Goal: Task Accomplishment & Management: Manage account settings

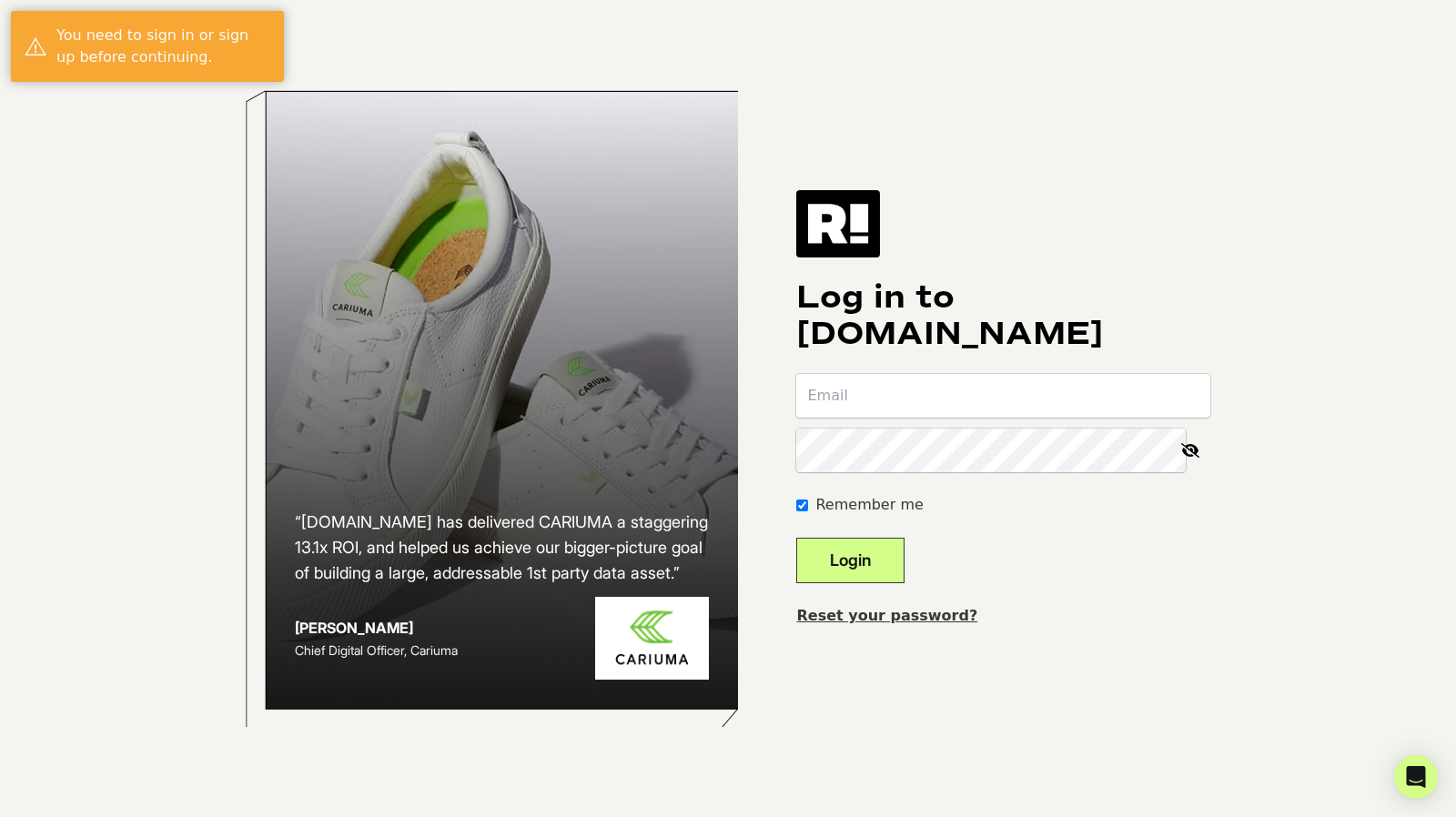
click at [935, 388] on input "email" at bounding box center [1003, 396] width 414 height 44
click at [942, 401] on input "email" at bounding box center [1003, 396] width 414 height 44
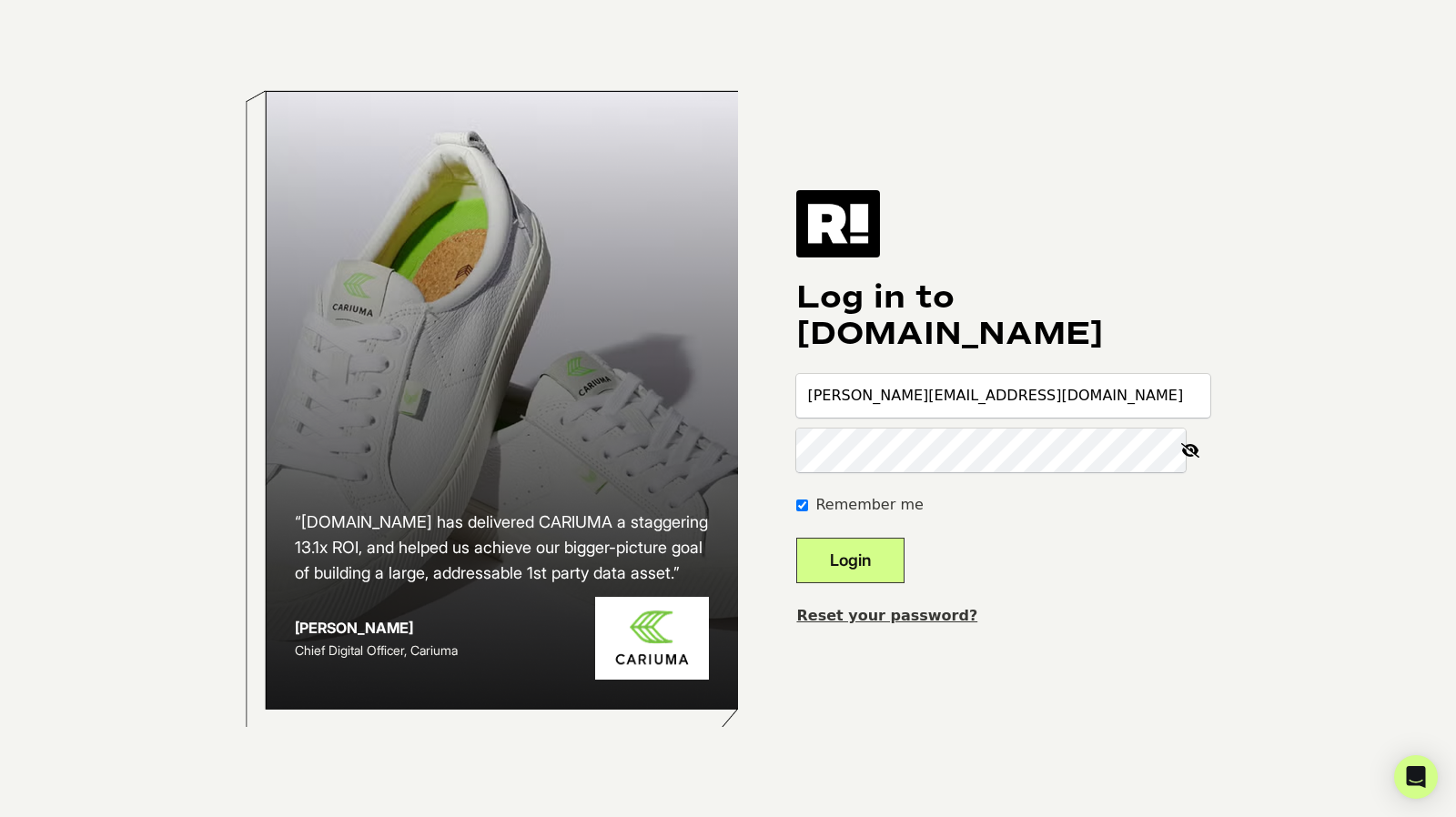
type input "chrisgil@nobullproject.com"
click at [870, 566] on button "Login" at bounding box center [851, 561] width 109 height 46
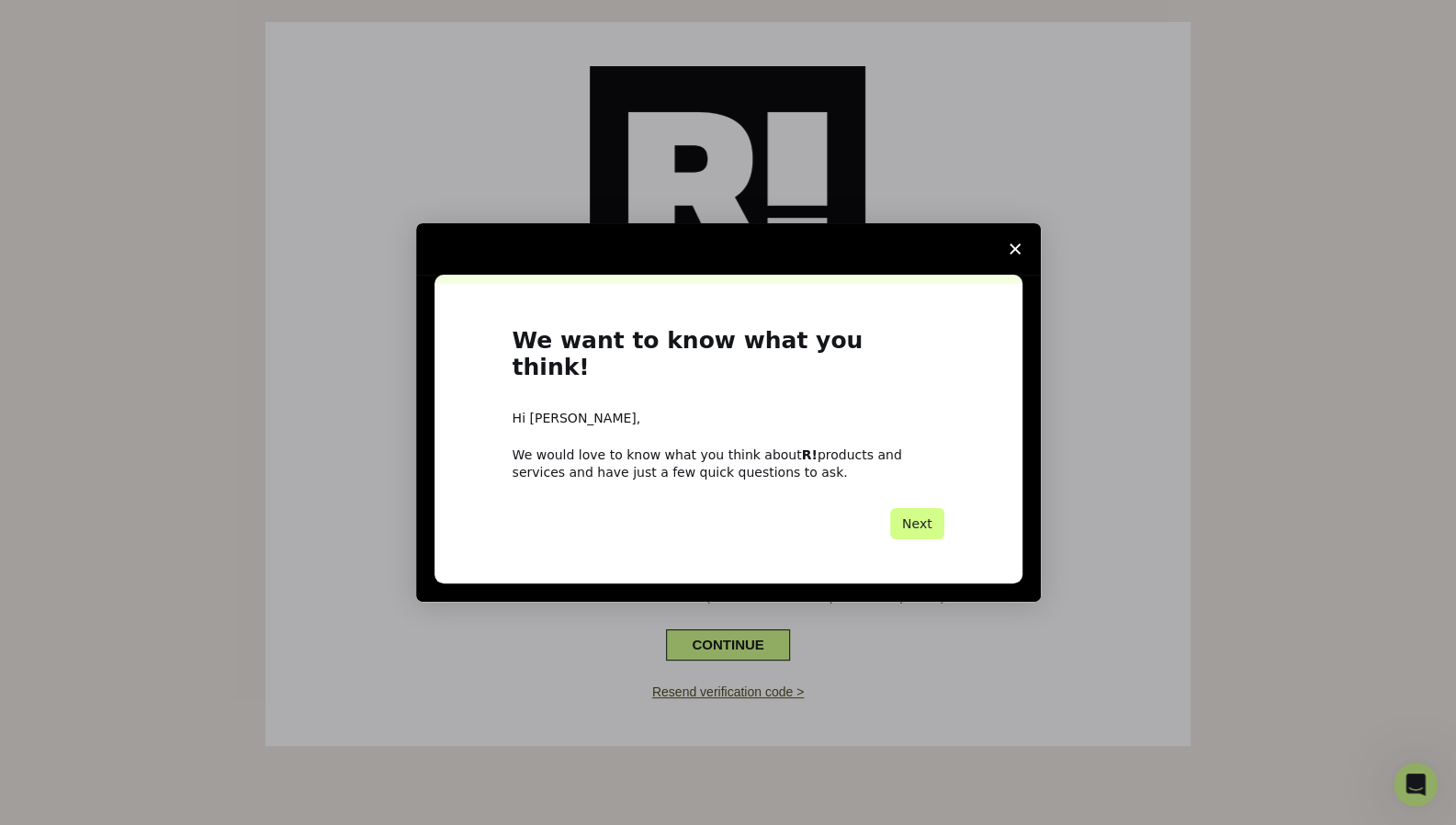
click at [1012, 254] on span "Close survey" at bounding box center [1014, 248] width 51 height 51
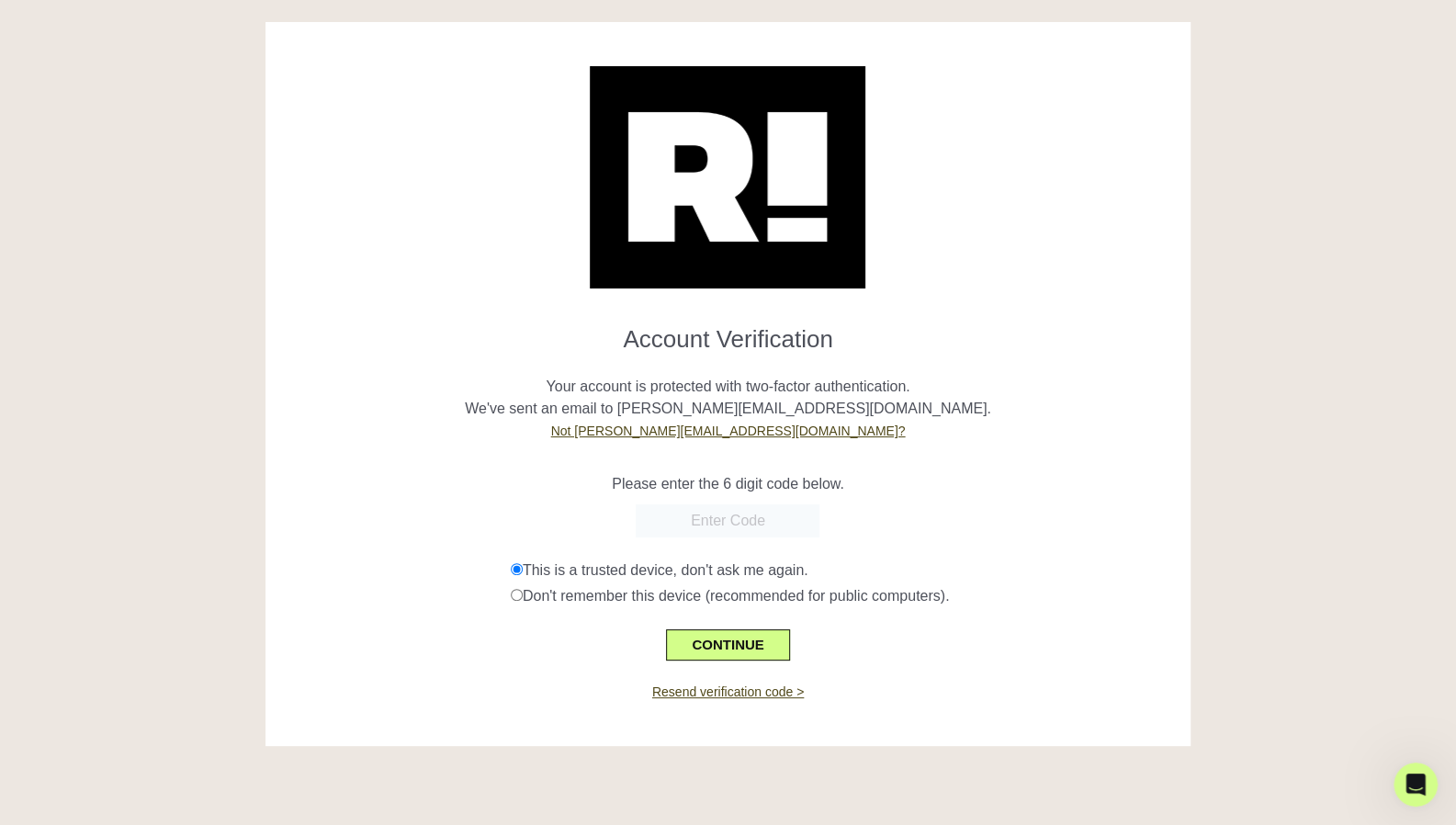
click at [720, 530] on input "text" at bounding box center [727, 521] width 184 height 33
paste input "367891"
type input "367891"
click at [736, 643] on button "CONTINUE" at bounding box center [728, 645] width 123 height 31
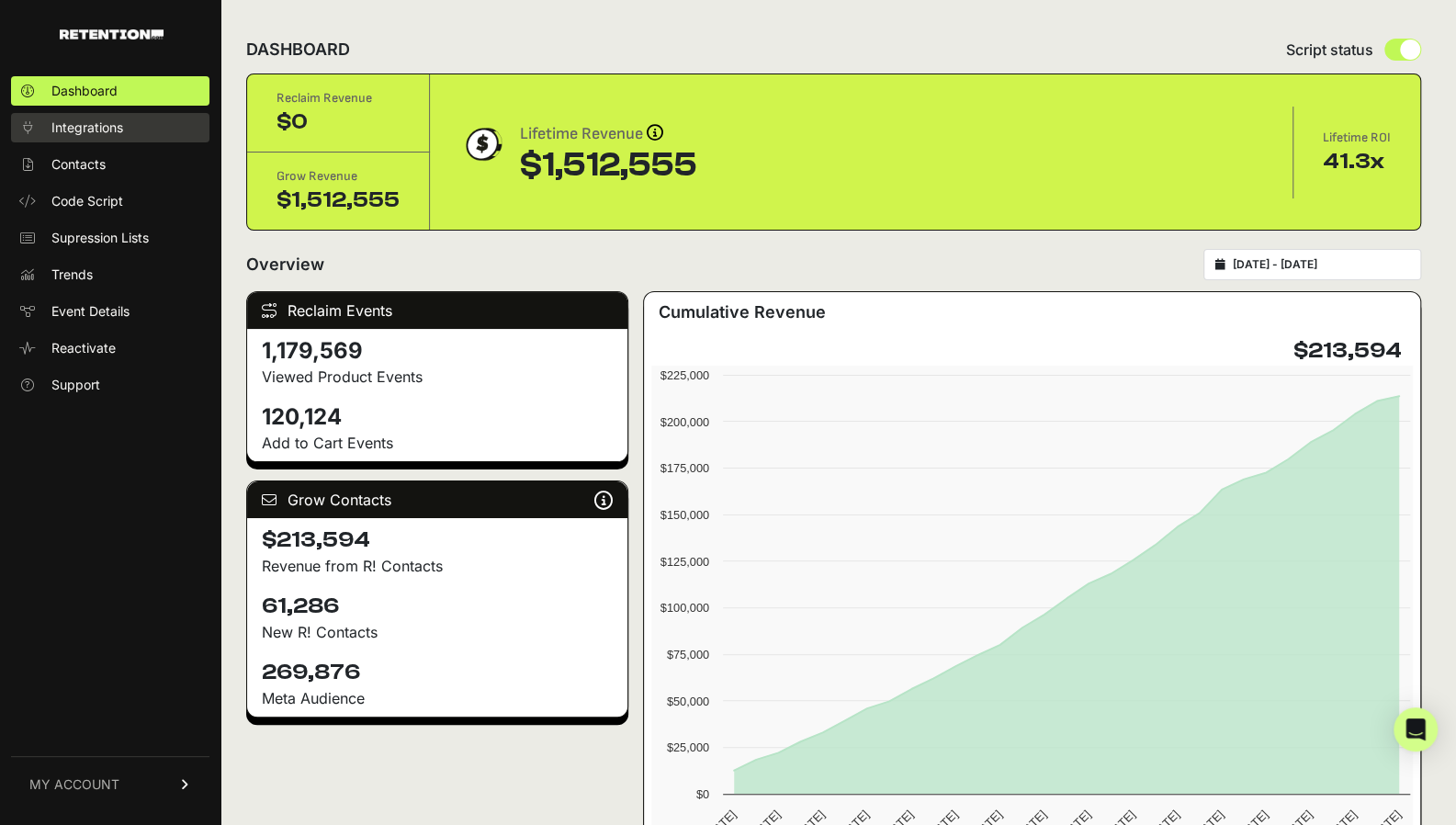
click at [105, 134] on span "Integrations" at bounding box center [87, 127] width 71 height 18
